Goal: Transaction & Acquisition: Download file/media

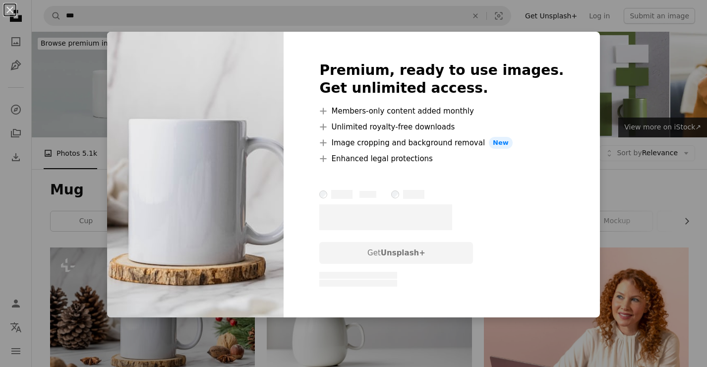
scroll to position [140, 0]
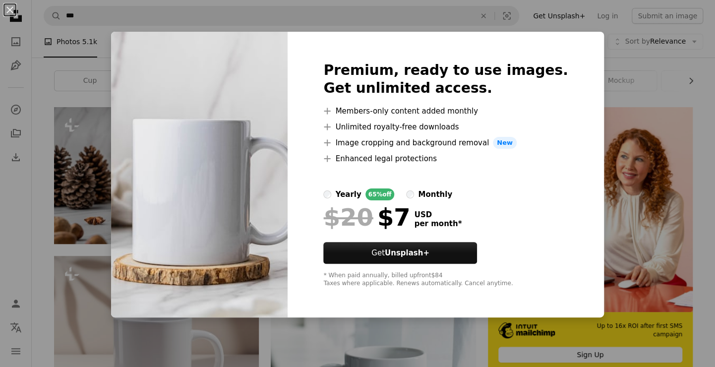
click at [627, 130] on div "An X shape Premium, ready to use images. Get unlimited access. A plus sign Memb…" at bounding box center [357, 183] width 715 height 367
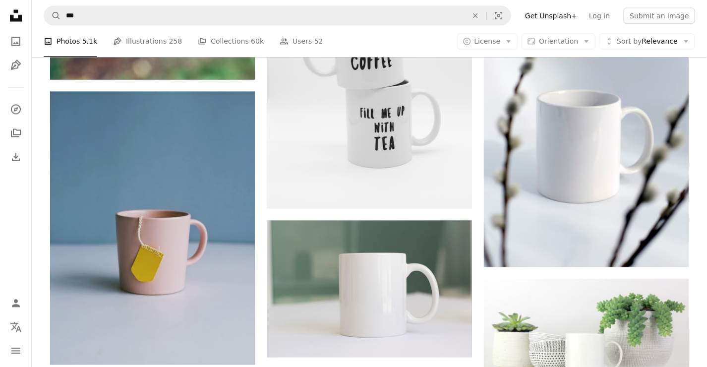
scroll to position [846, 0]
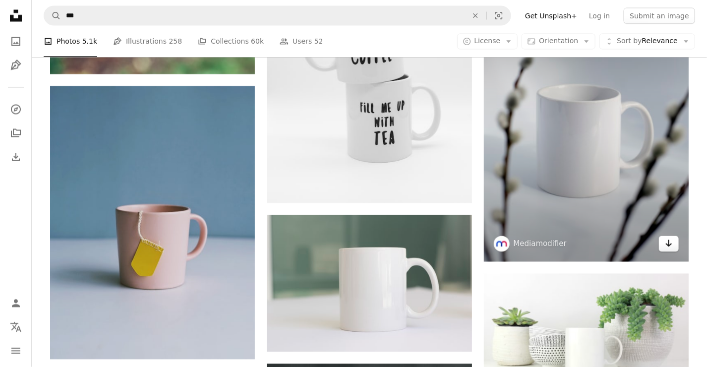
click at [667, 246] on icon "Arrow pointing down" at bounding box center [669, 244] width 8 height 12
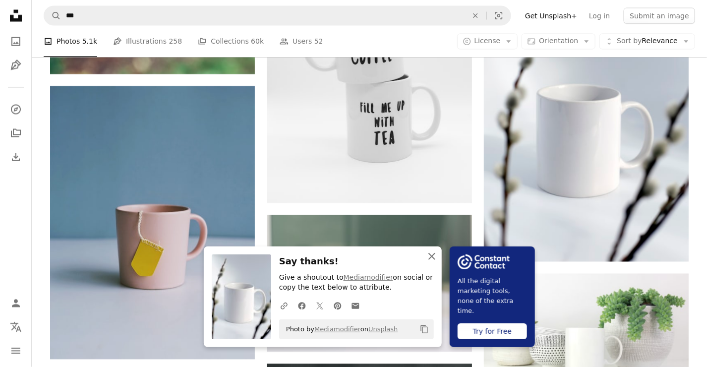
click at [431, 256] on icon "button" at bounding box center [432, 256] width 7 height 7
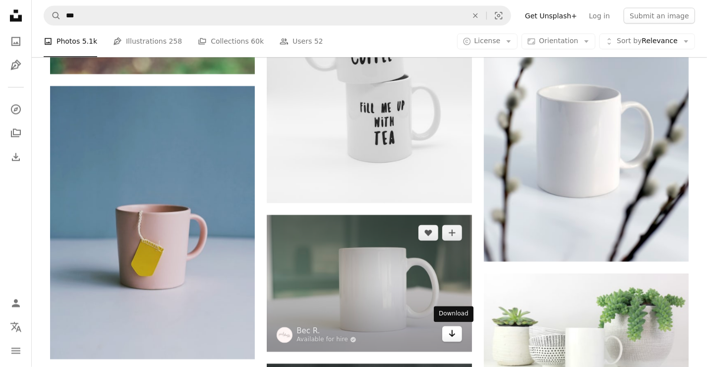
click at [451, 336] on icon "Download" at bounding box center [452, 333] width 6 height 7
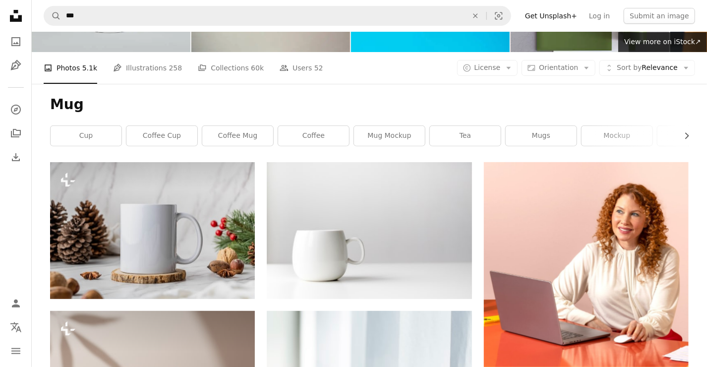
scroll to position [0, 0]
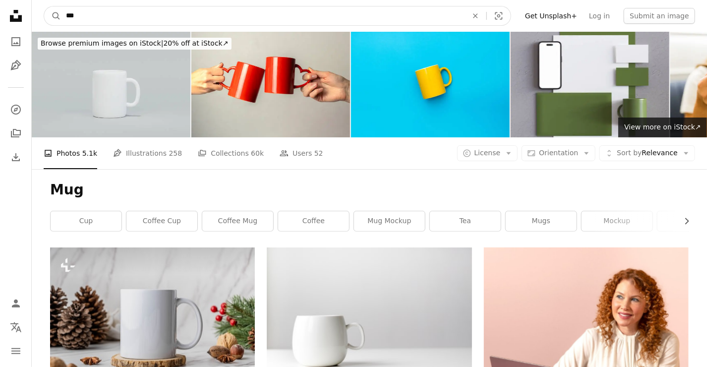
drag, startPoint x: 106, startPoint y: 20, endPoint x: 33, endPoint y: 0, distance: 75.6
click at [33, 0] on nav "A magnifying glass *** An X shape Visual search Filters Get Unsplash+ Log in Su…" at bounding box center [370, 16] width 676 height 32
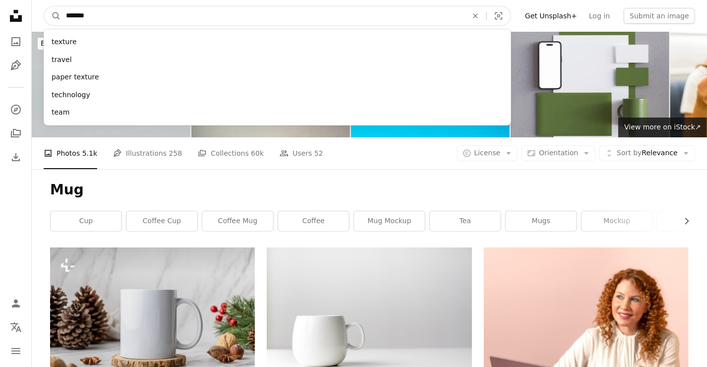
type input "*******"
click at [44, 6] on button "A magnifying glass" at bounding box center [52, 15] width 17 height 19
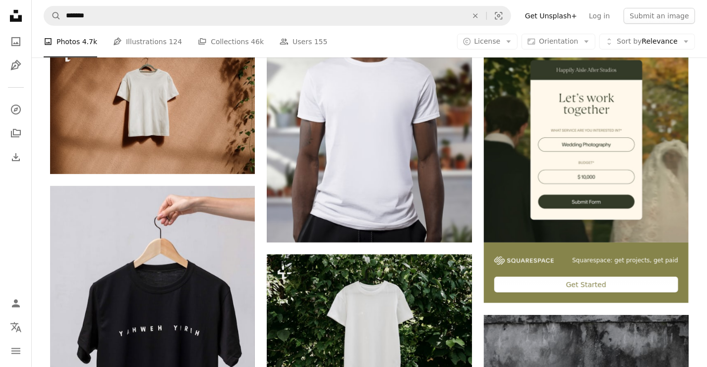
scroll to position [209, 0]
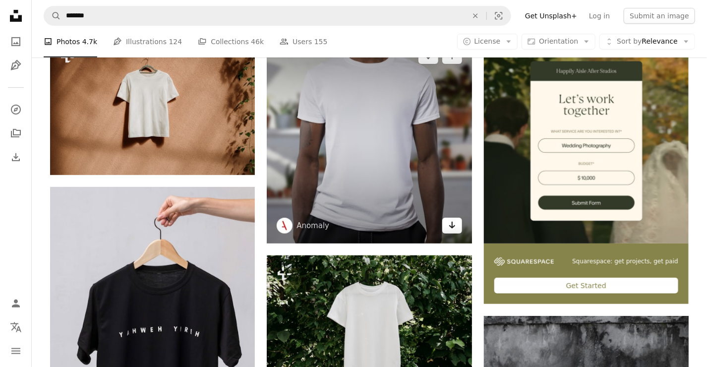
click at [453, 224] on icon "Arrow pointing down" at bounding box center [453, 225] width 8 height 12
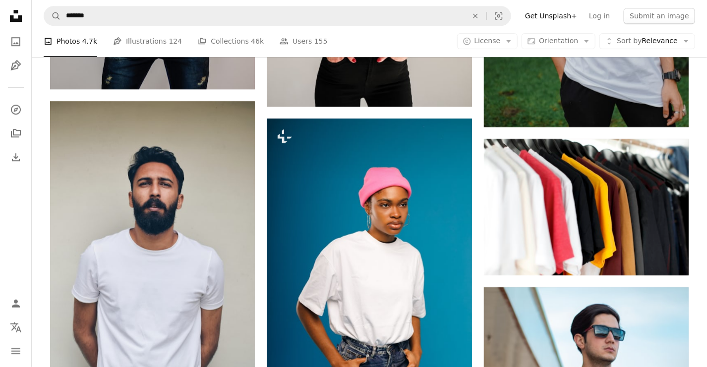
scroll to position [1360, 0]
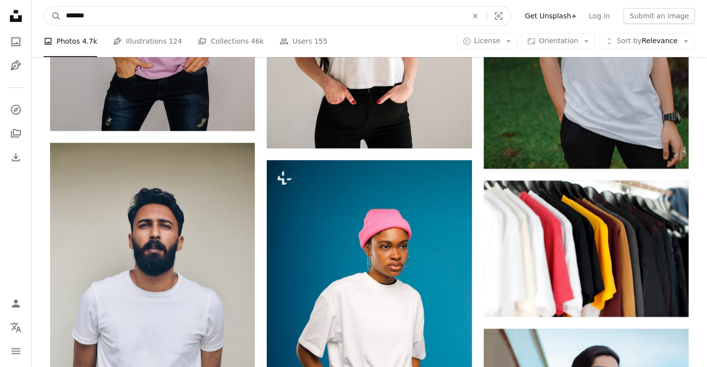
drag, startPoint x: 98, startPoint y: 8, endPoint x: 39, endPoint y: 24, distance: 61.7
click at [39, 24] on nav "A magnifying glass ******* An X shape Visual search Filters Get Unsplash+ Log i…" at bounding box center [370, 16] width 676 height 32
type input "**********"
click at [44, 6] on button "A magnifying glass" at bounding box center [52, 15] width 17 height 19
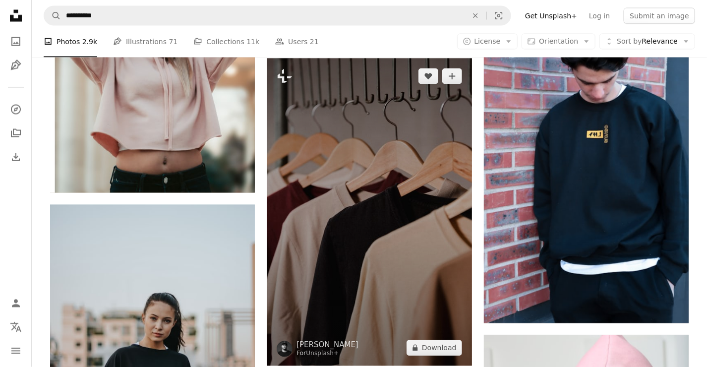
scroll to position [822, 0]
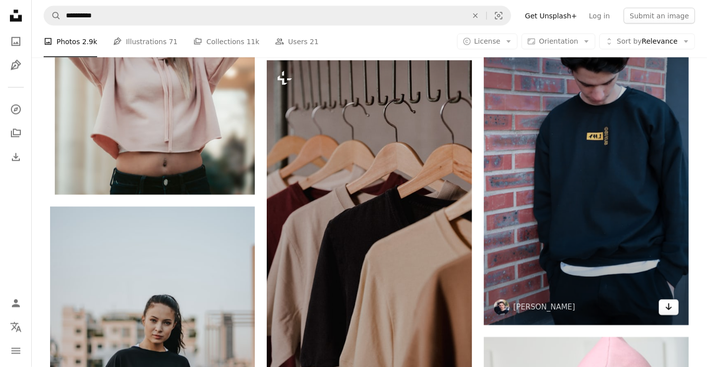
click at [673, 308] on icon "Arrow pointing down" at bounding box center [669, 307] width 8 height 12
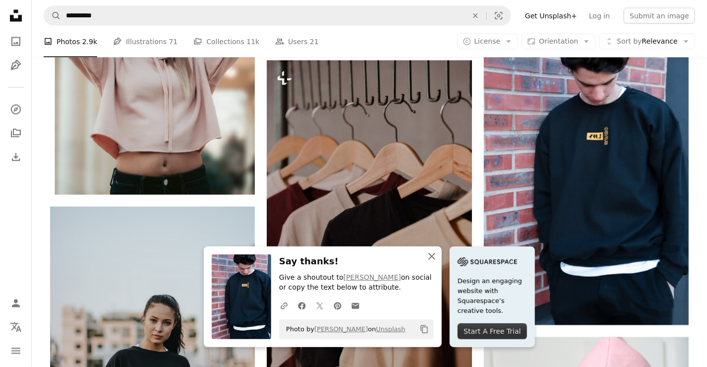
click at [432, 252] on icon "An X shape" at bounding box center [432, 257] width 12 height 12
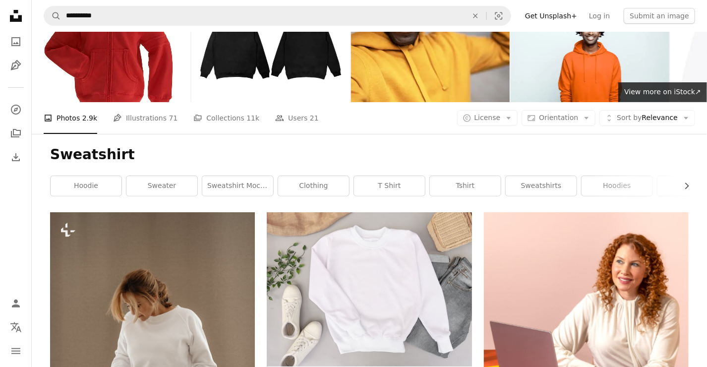
scroll to position [0, 0]
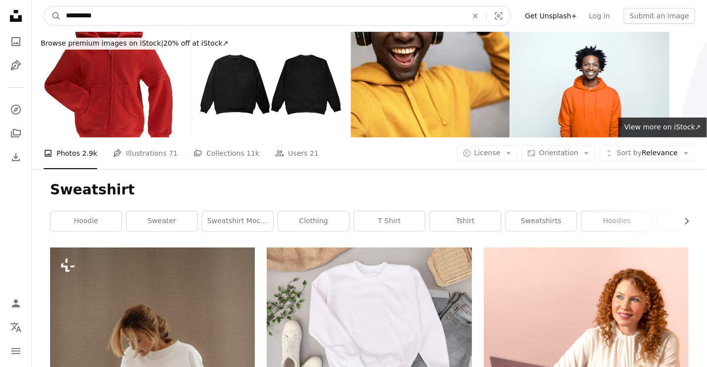
drag, startPoint x: 100, startPoint y: 12, endPoint x: -25, endPoint y: 24, distance: 126.0
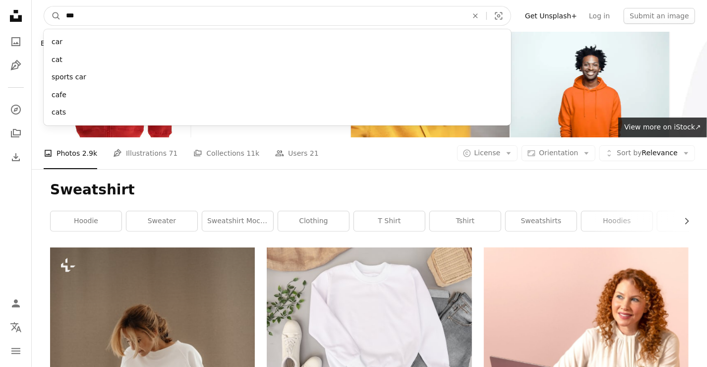
type input "***"
click at [44, 6] on button "A magnifying glass" at bounding box center [52, 15] width 17 height 19
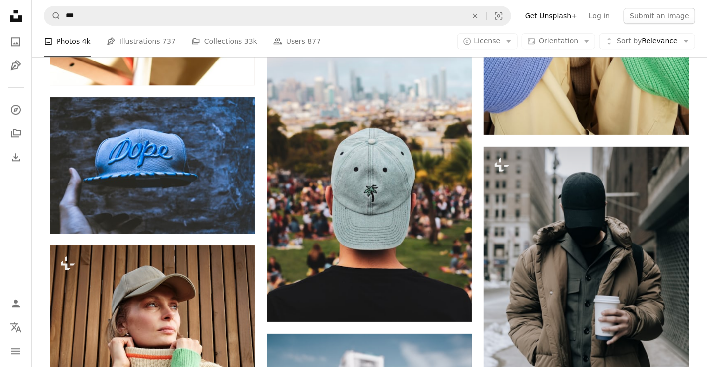
scroll to position [1256, 0]
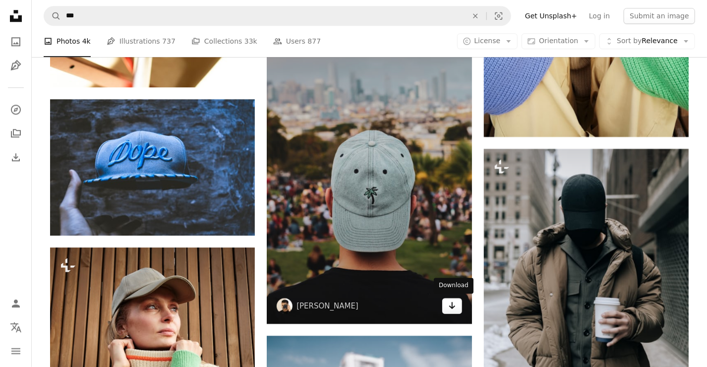
click at [449, 310] on icon "Arrow pointing down" at bounding box center [453, 306] width 8 height 12
